Goal: Transaction & Acquisition: Download file/media

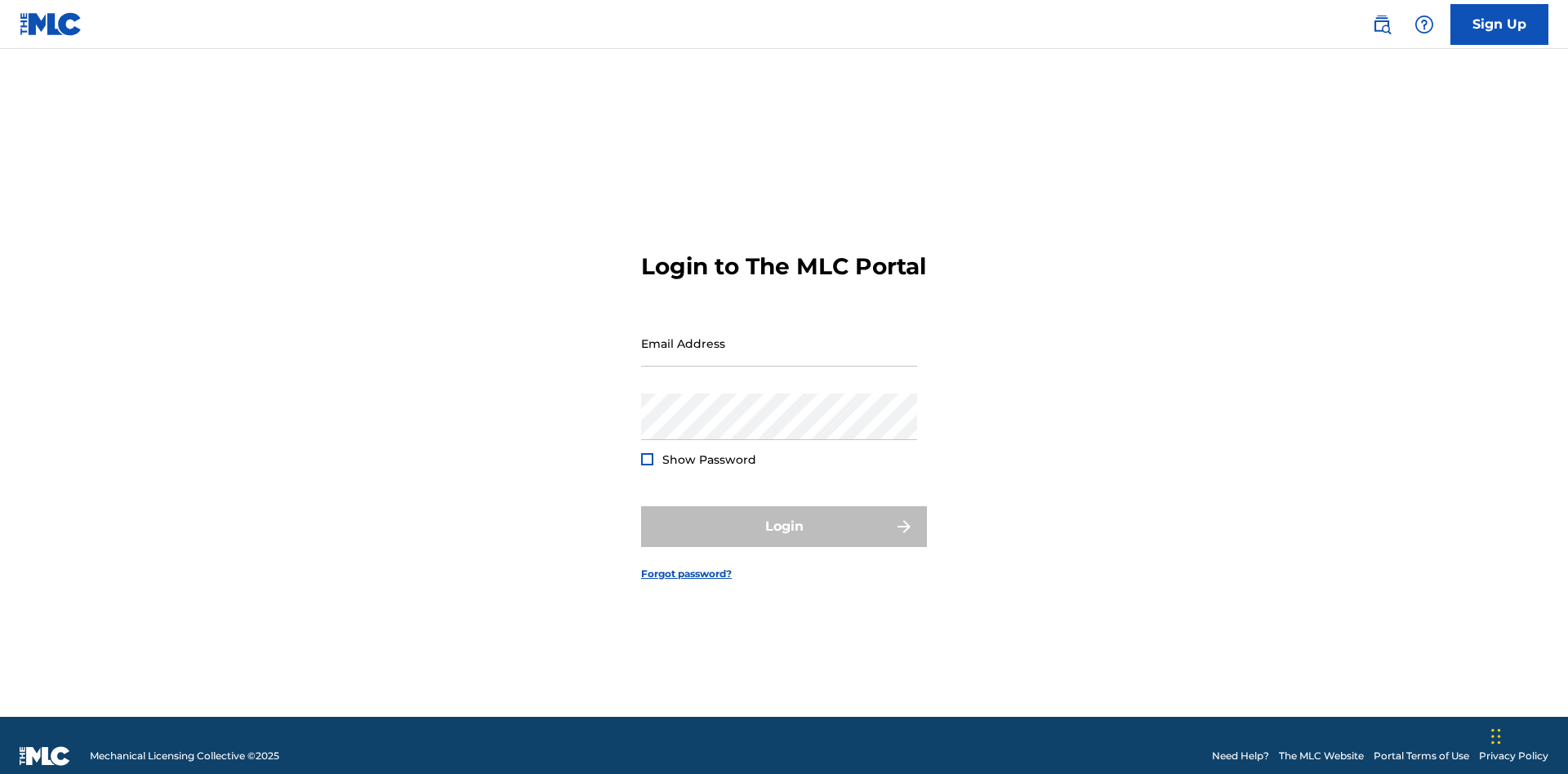
scroll to position [21, 0]
click at [779, 336] on input "Email Address" at bounding box center [778, 343] width 276 height 46
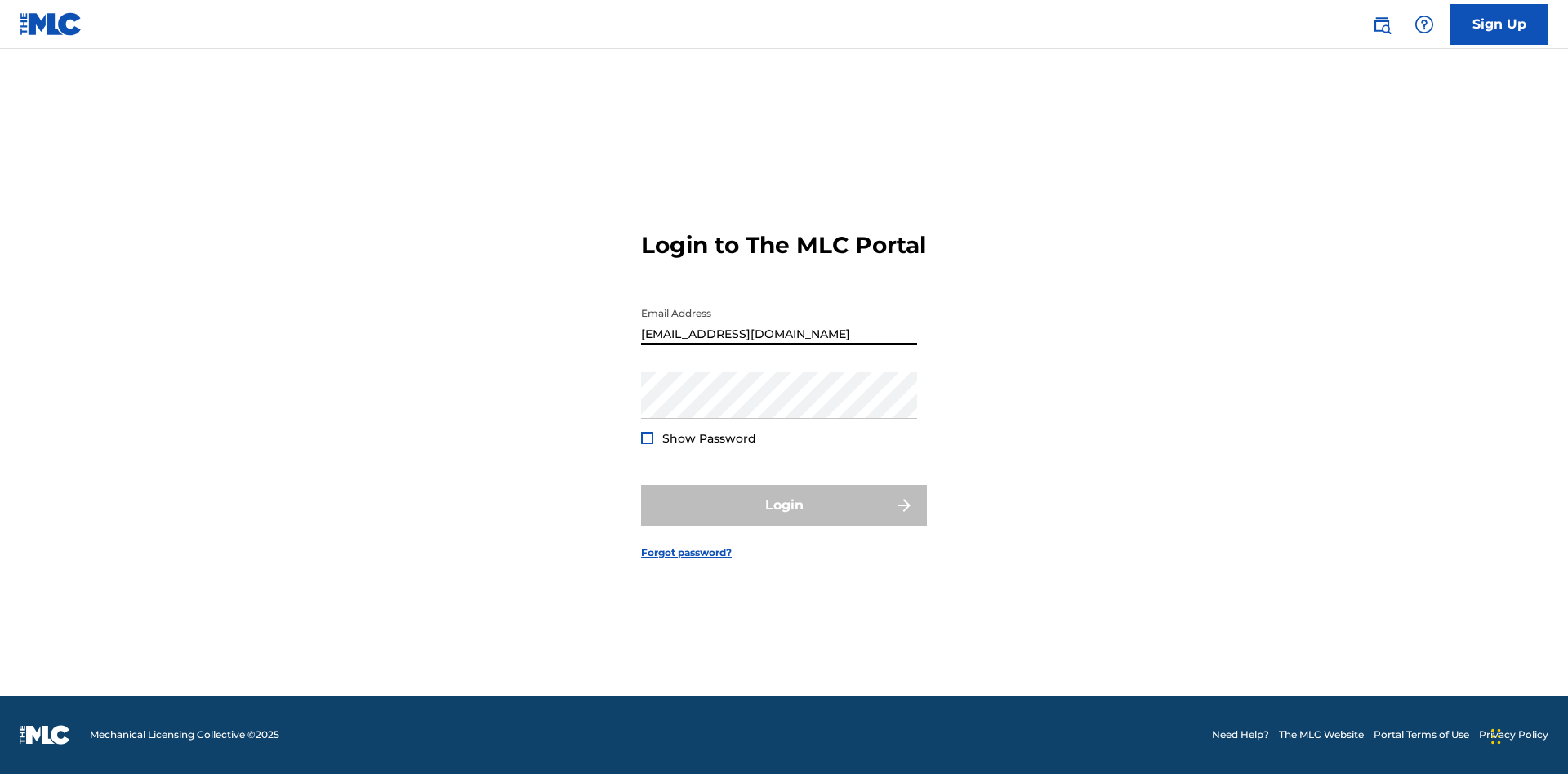
type input "Duke.McTesterson@gmail.com"
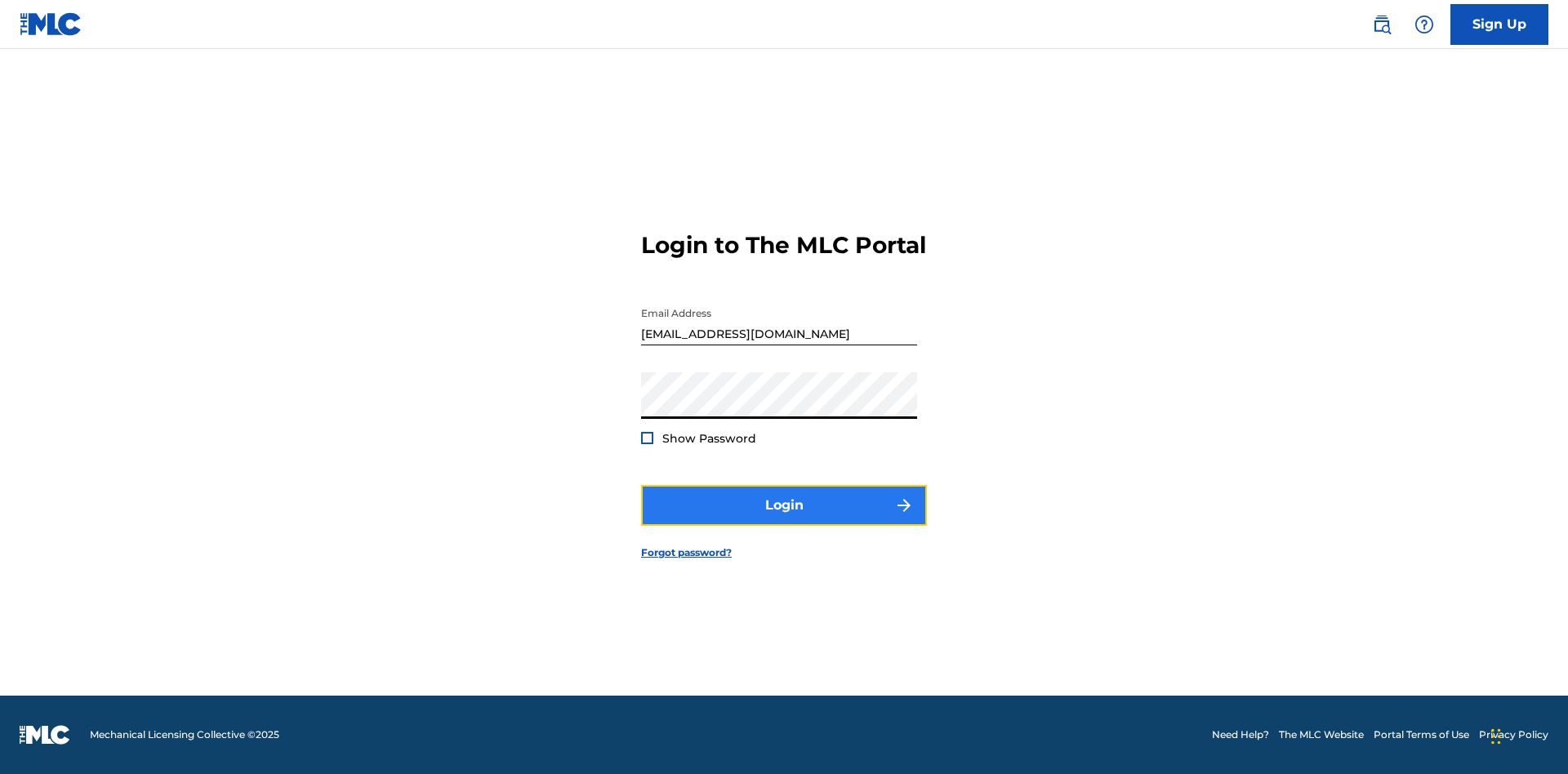
click at [784, 519] on button "Login" at bounding box center [784, 505] width 286 height 41
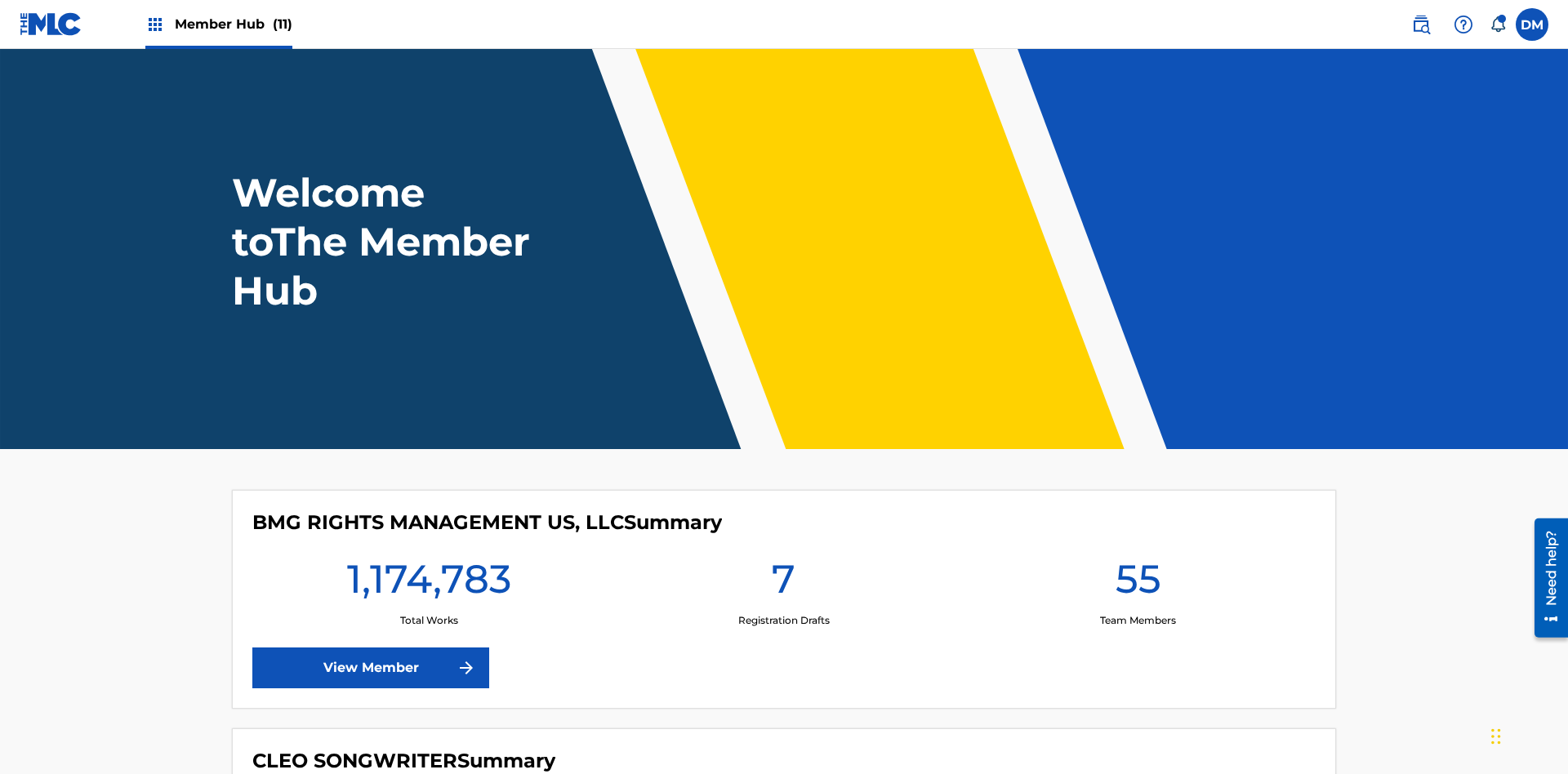
click at [233, 24] on span "Member Hub (11)" at bounding box center [233, 24] width 118 height 19
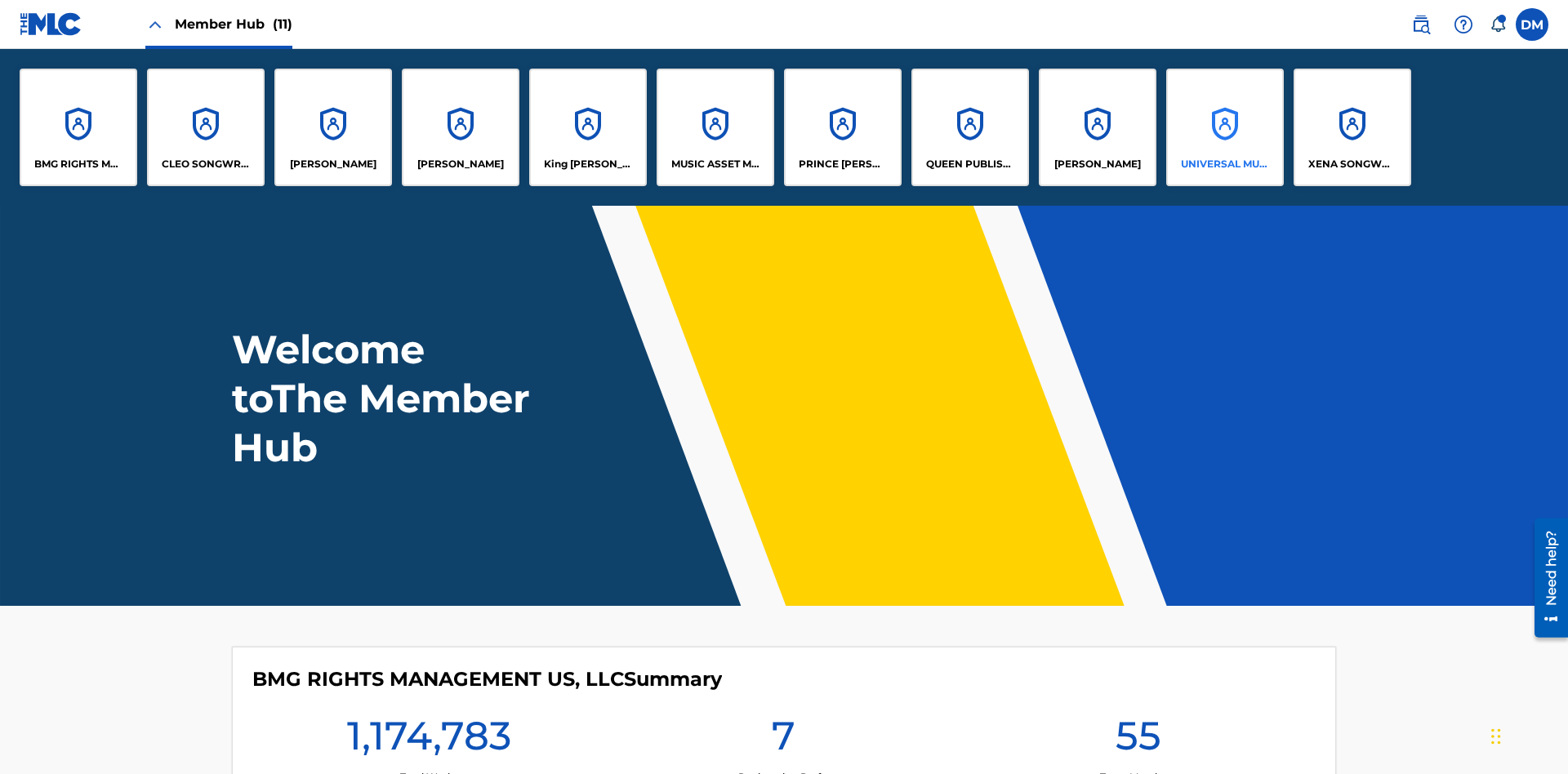
click at [1224, 164] on p "UNIVERSAL MUSIC PUB GROUP" at bounding box center [1225, 164] width 89 height 15
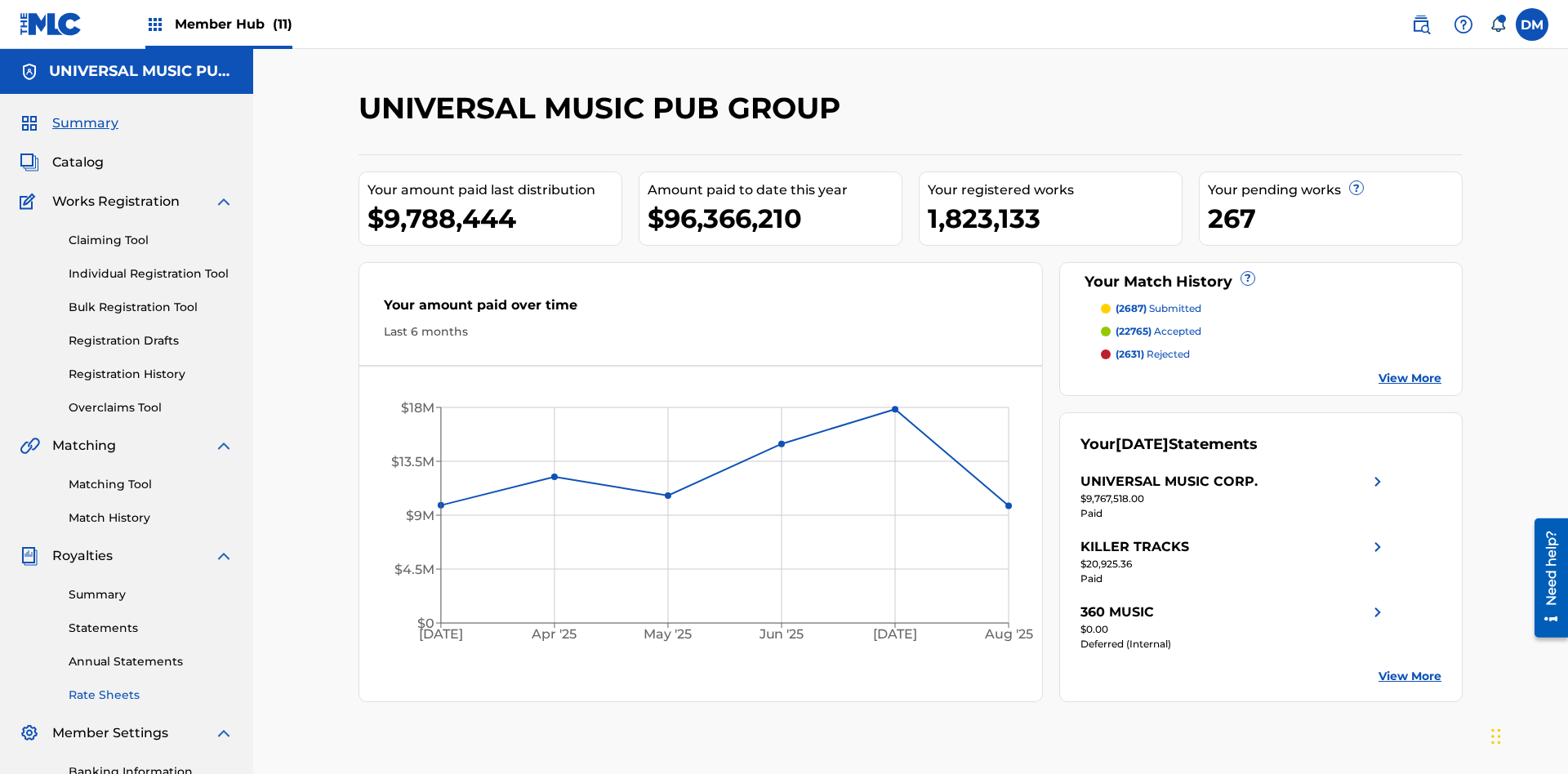
click at [151, 687] on link "Rate Sheets" at bounding box center [151, 696] width 165 height 17
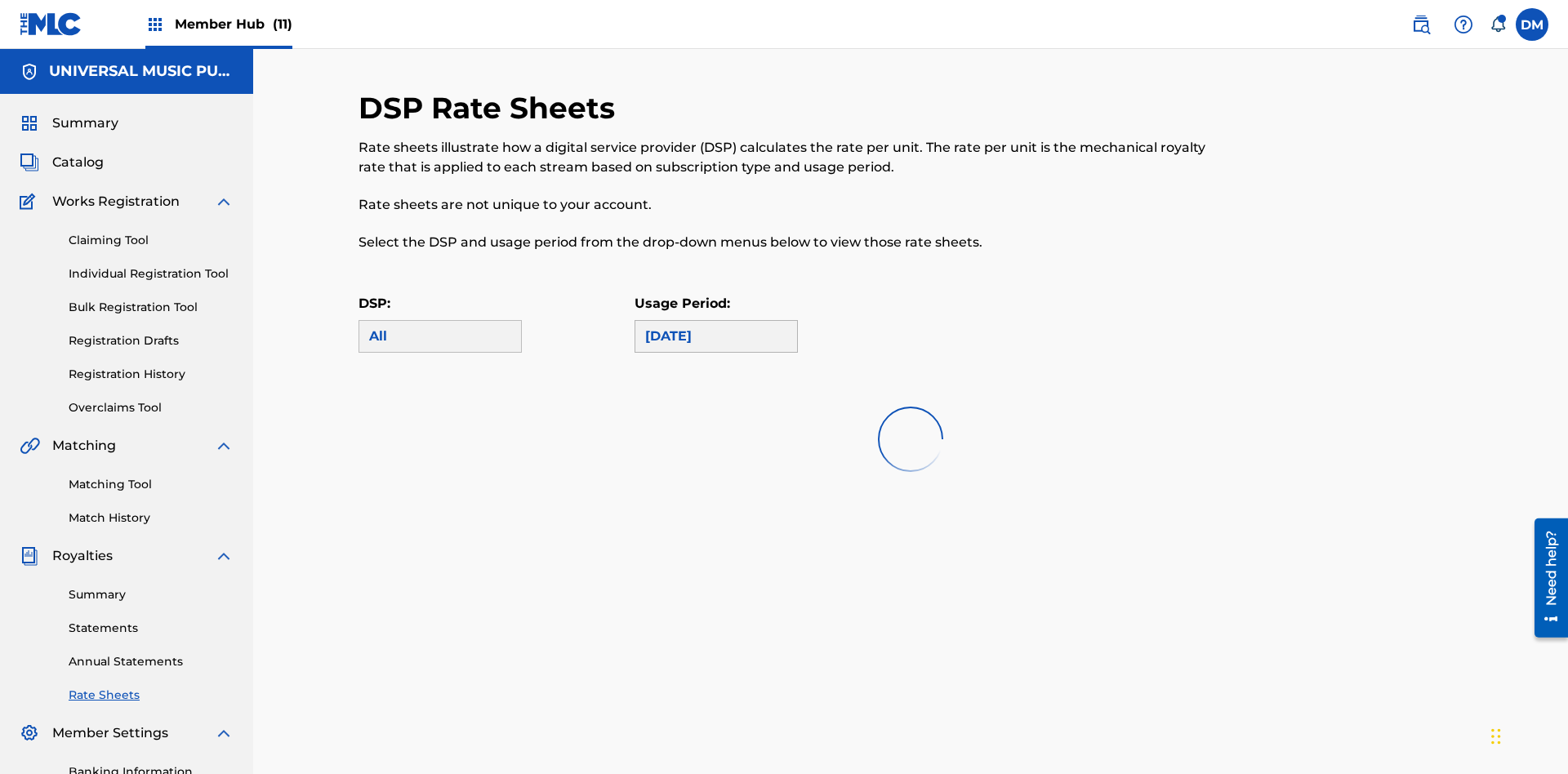
click at [716, 327] on div "May 2025" at bounding box center [716, 336] width 142 height 19
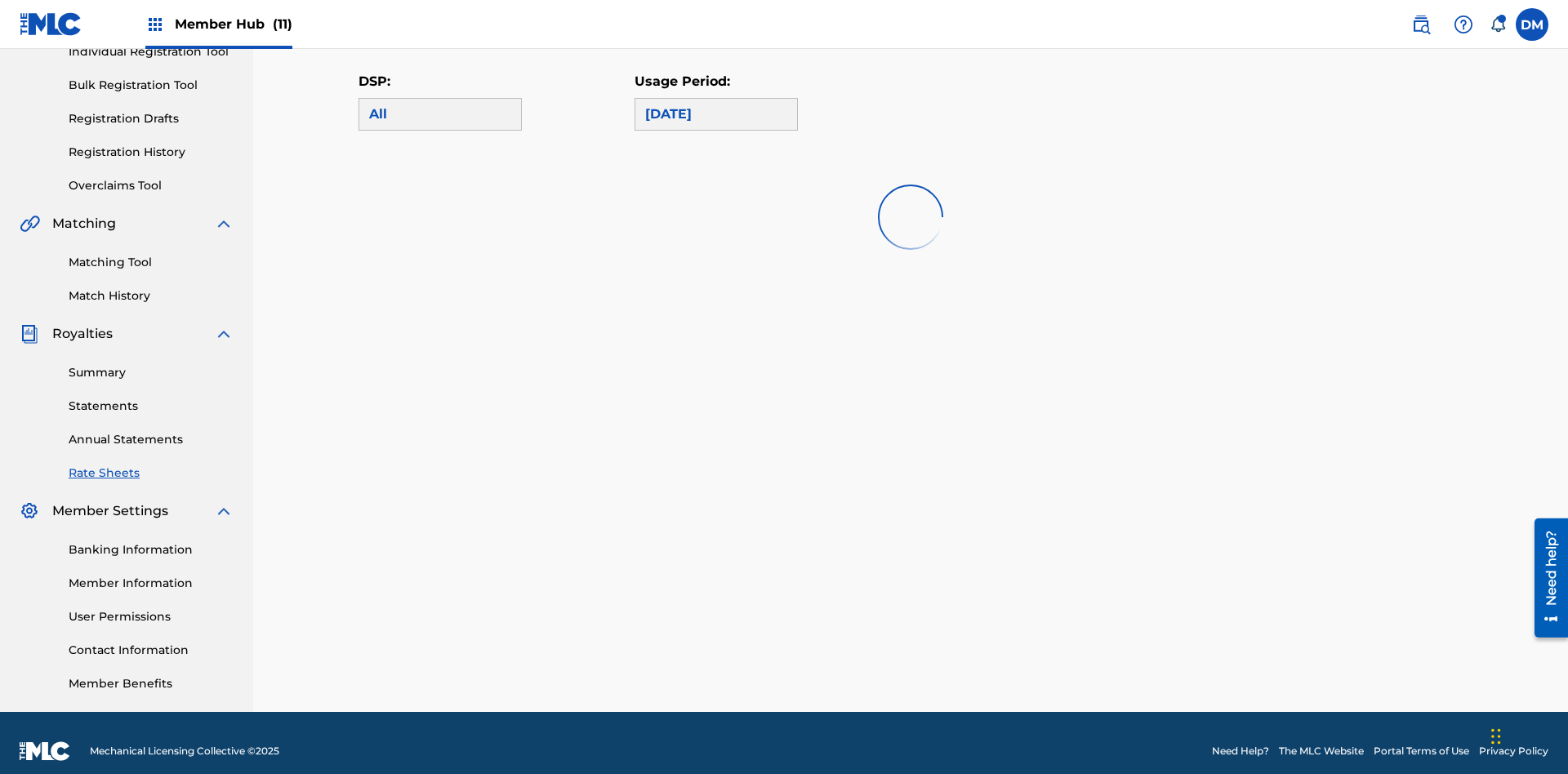
scroll to position [0, 0]
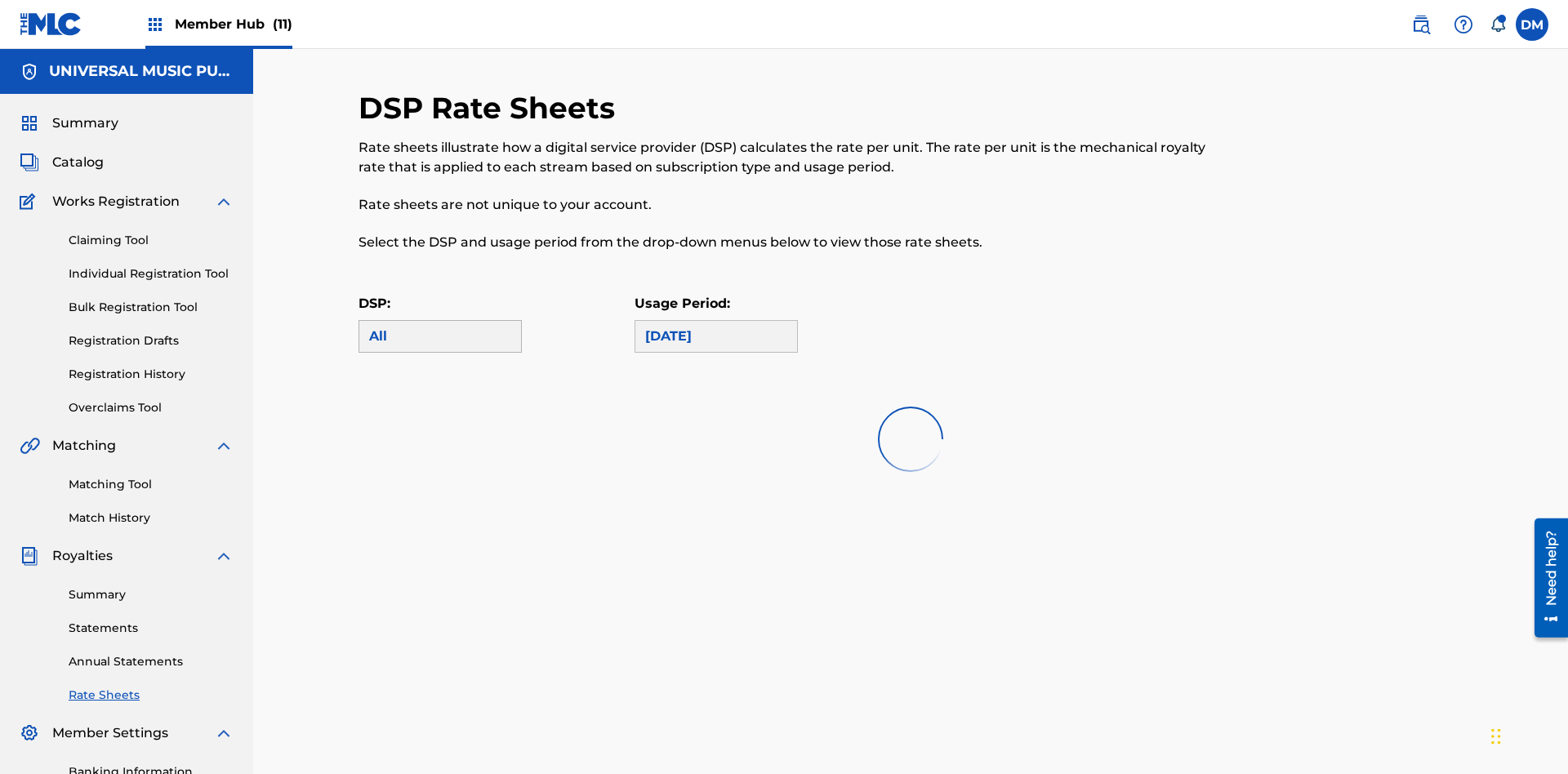
click at [440, 327] on div "All" at bounding box center [439, 336] width 142 height 19
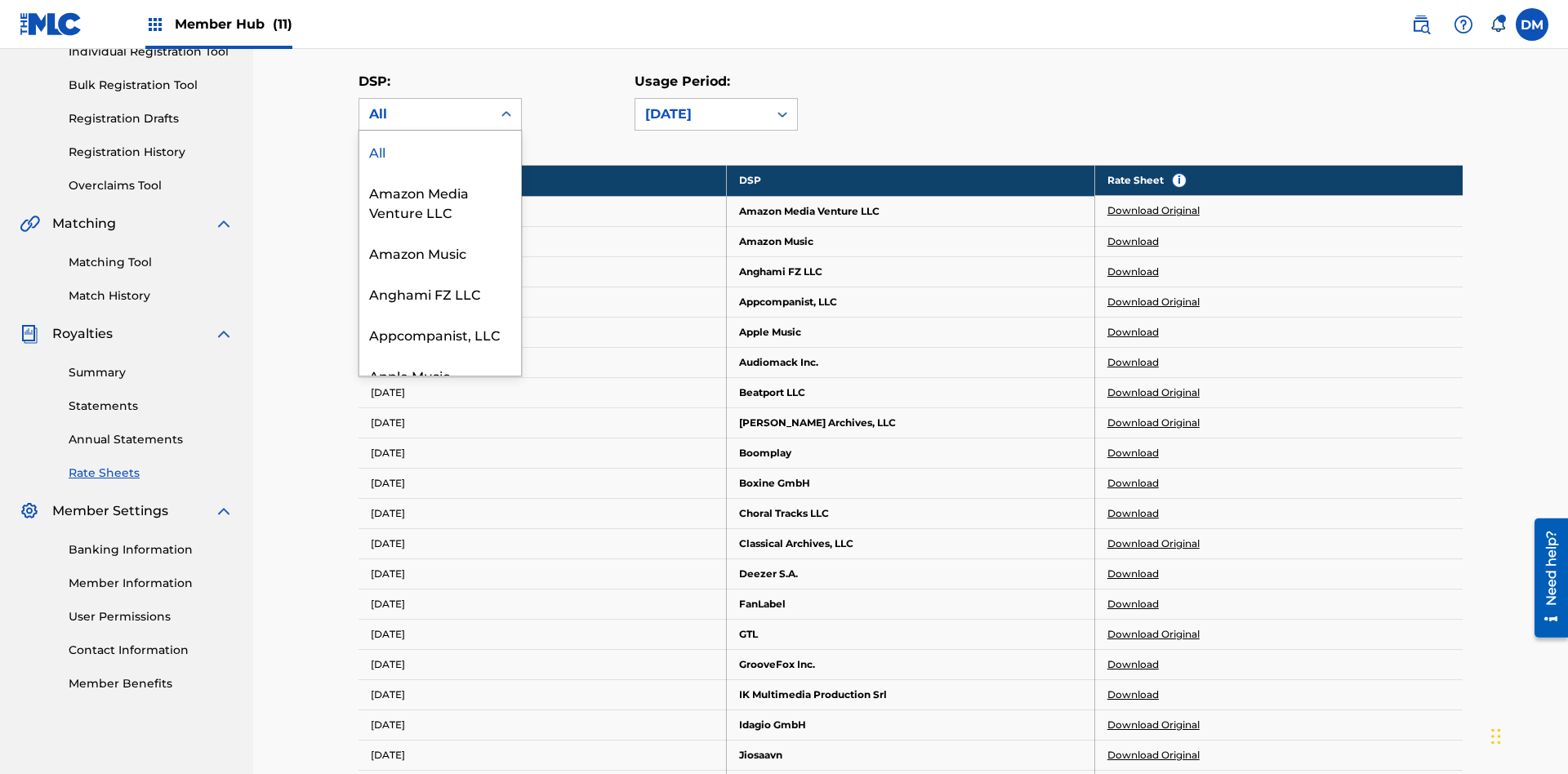
click at [440, 477] on div "Beatport LLC" at bounding box center [439, 456] width 161 height 41
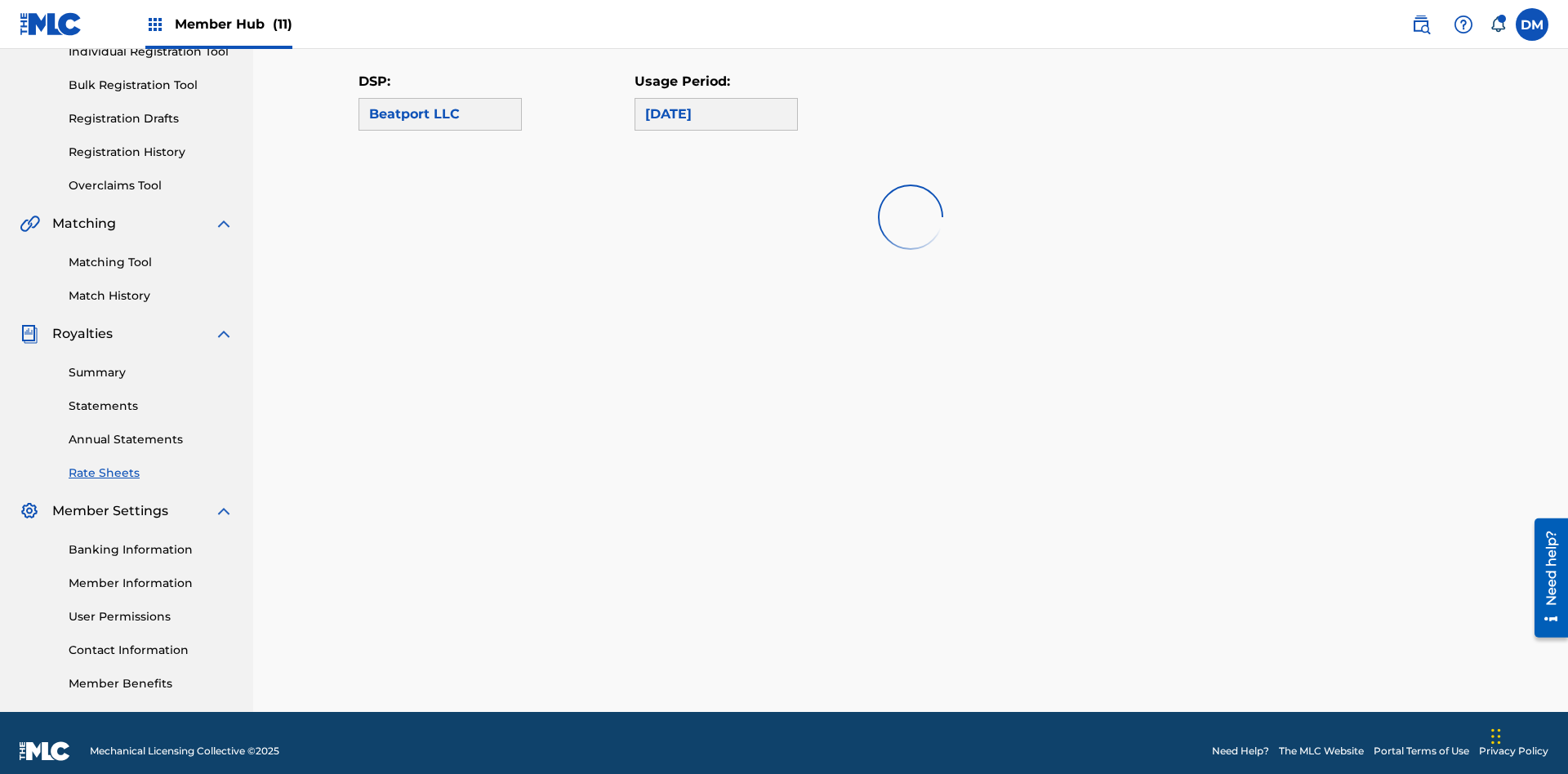
scroll to position [0, 0]
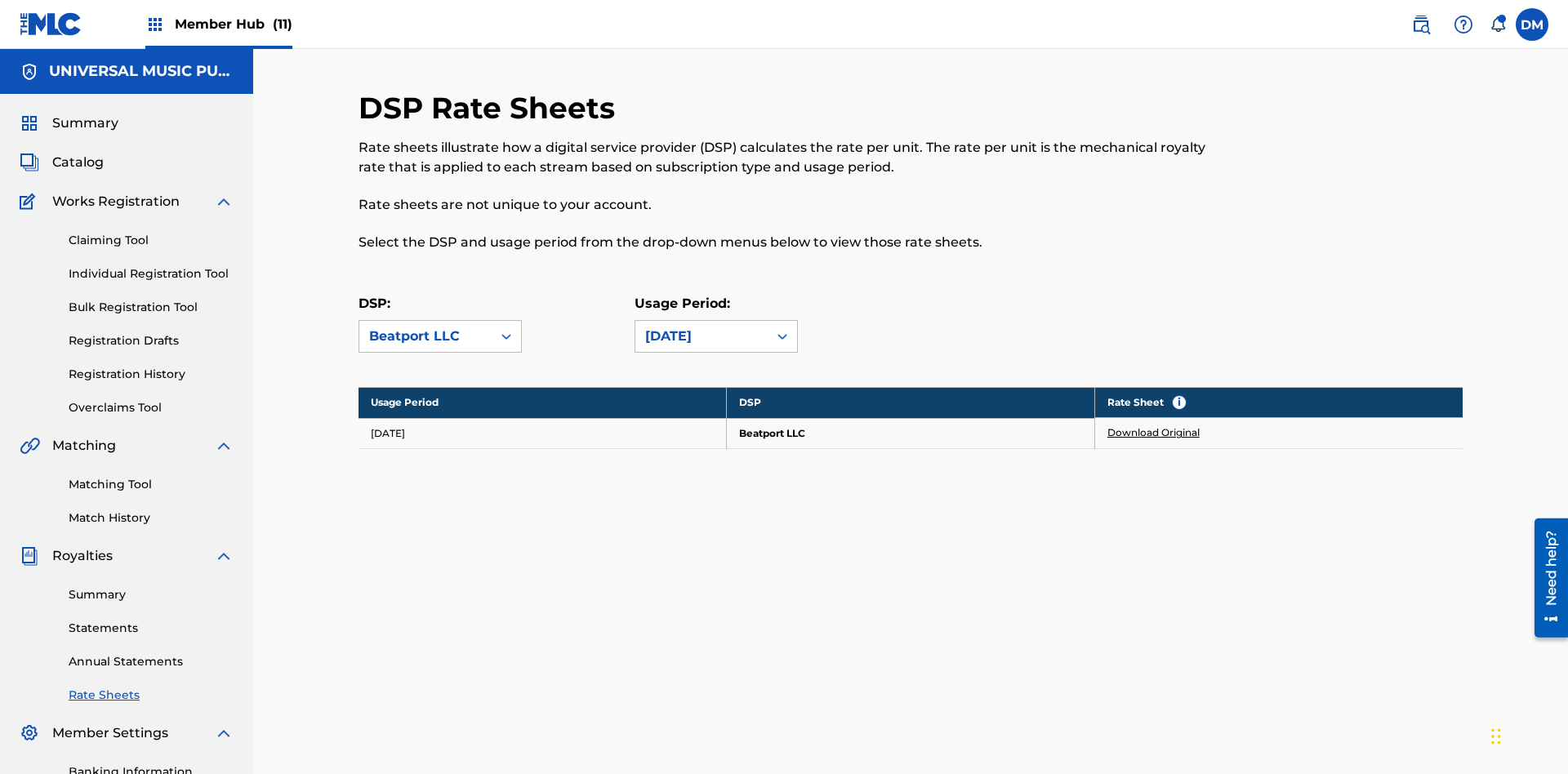
click at [1154, 425] on link "Download Original" at bounding box center [1153, 432] width 92 height 15
